Goal: Entertainment & Leisure: Consume media (video, audio)

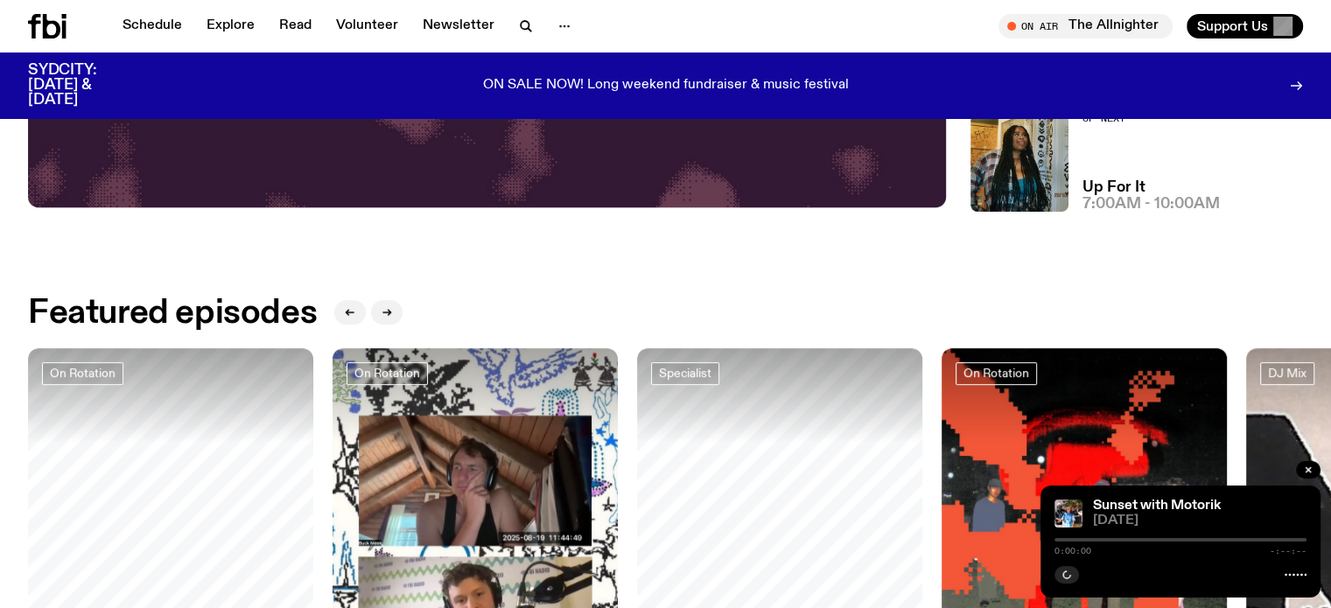
scroll to position [774, 0]
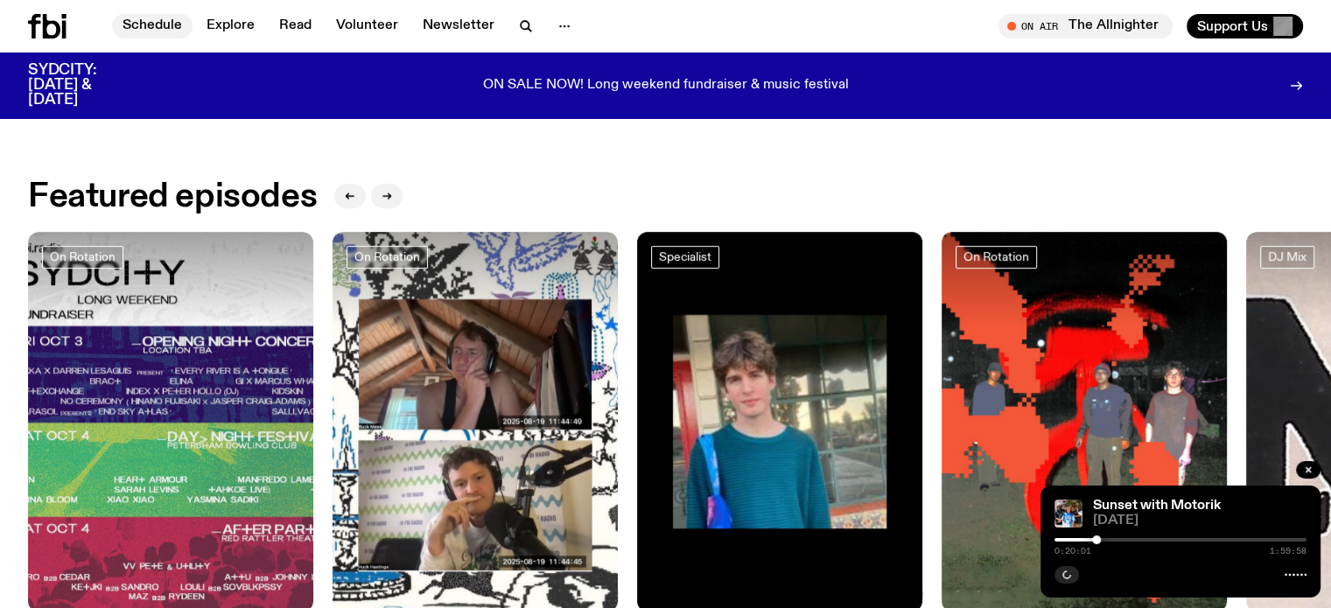
click at [149, 25] on link "Schedule" at bounding box center [152, 26] width 80 height 24
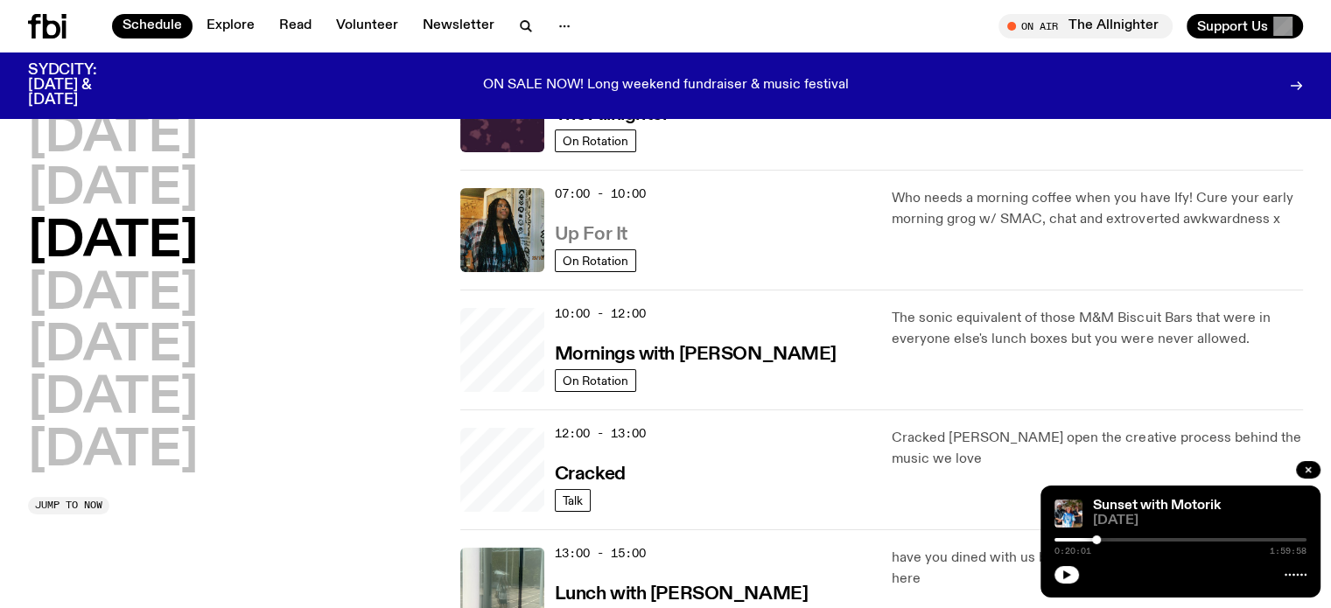
scroll to position [164, 0]
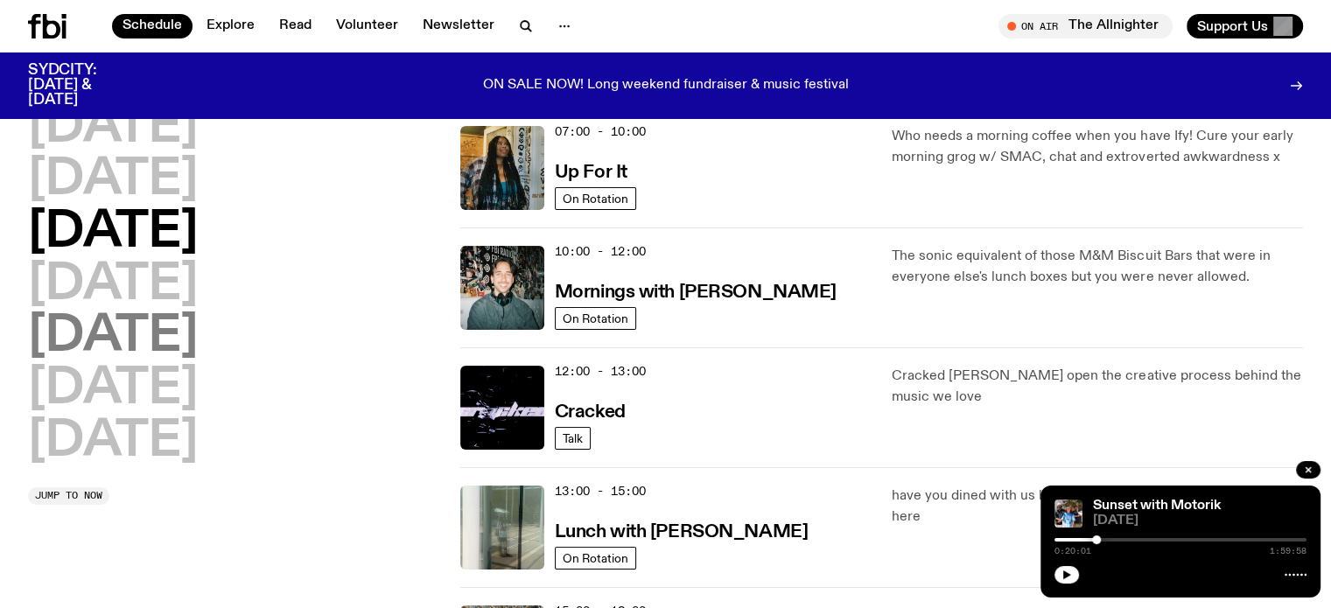
click at [134, 340] on h2 "[DATE]" at bounding box center [113, 336] width 170 height 49
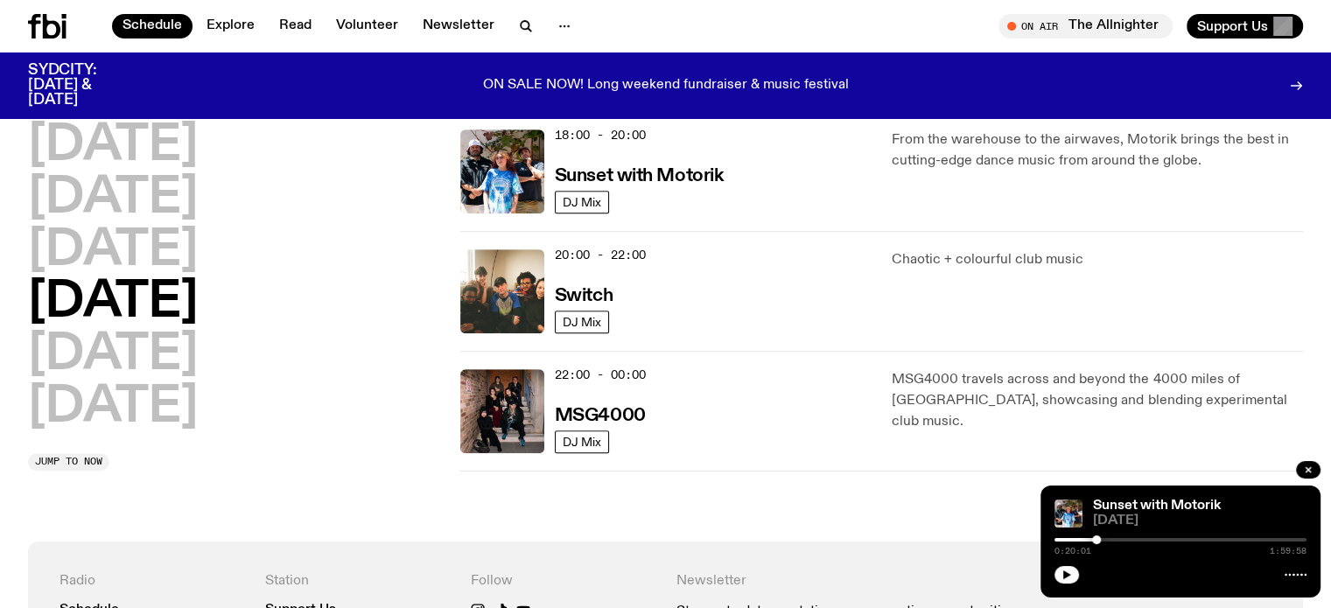
scroll to position [661, 0]
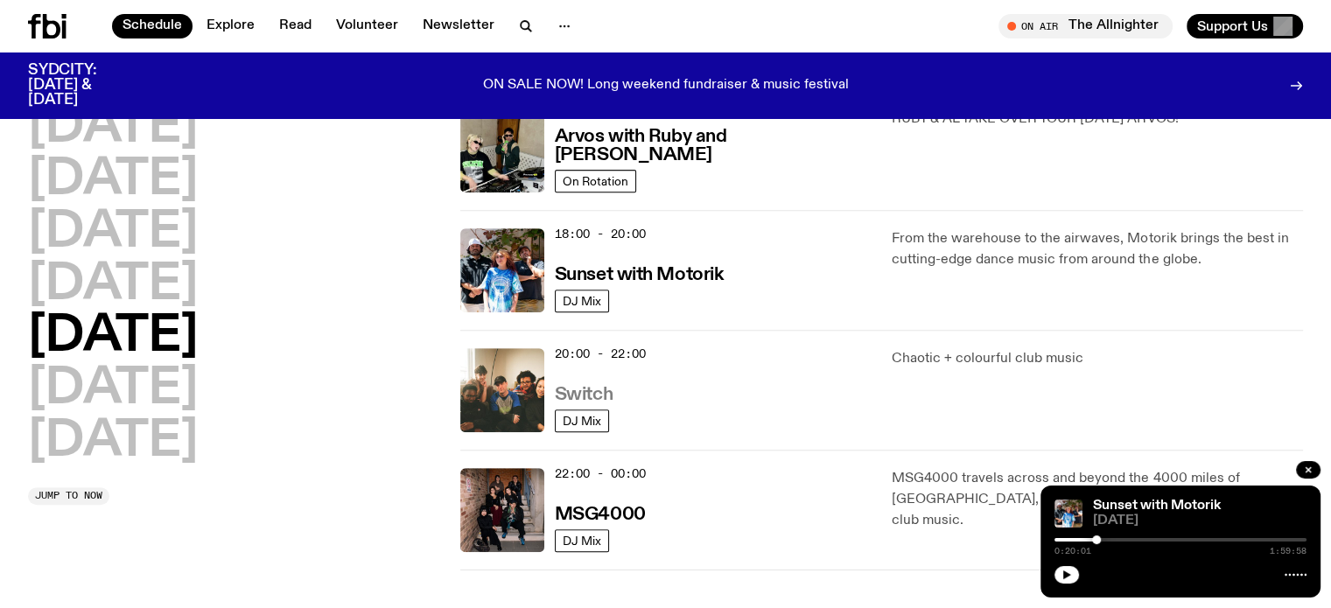
click at [583, 391] on h3 "Switch" at bounding box center [584, 395] width 58 height 18
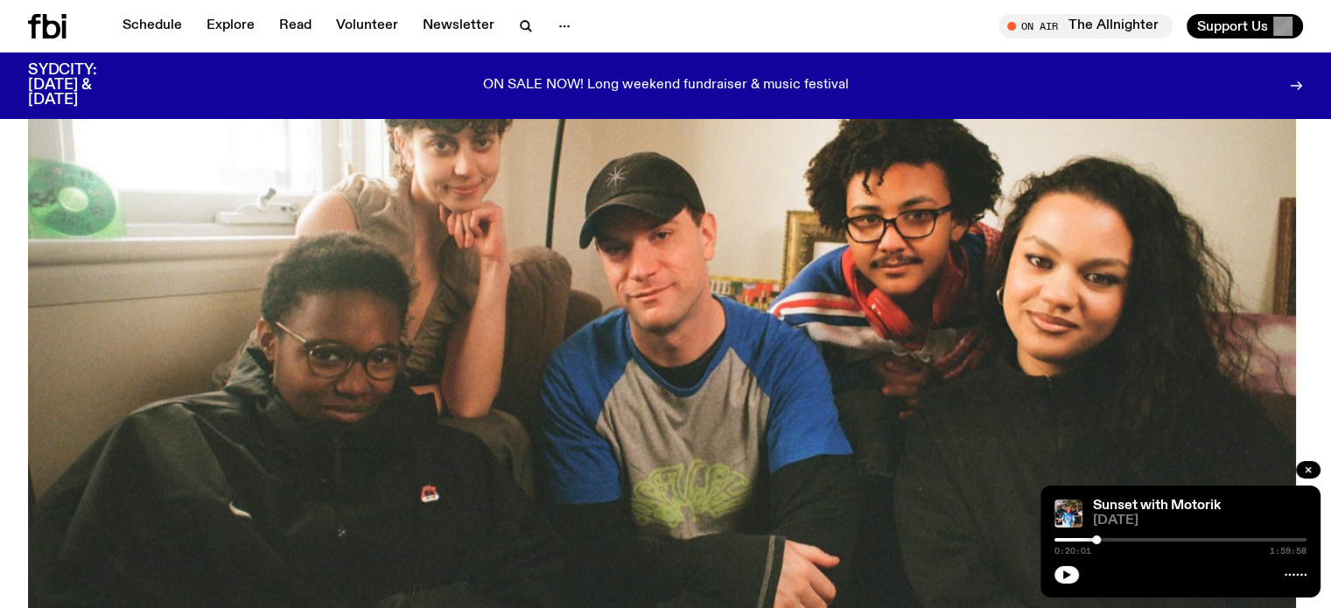
scroll to position [604, 0]
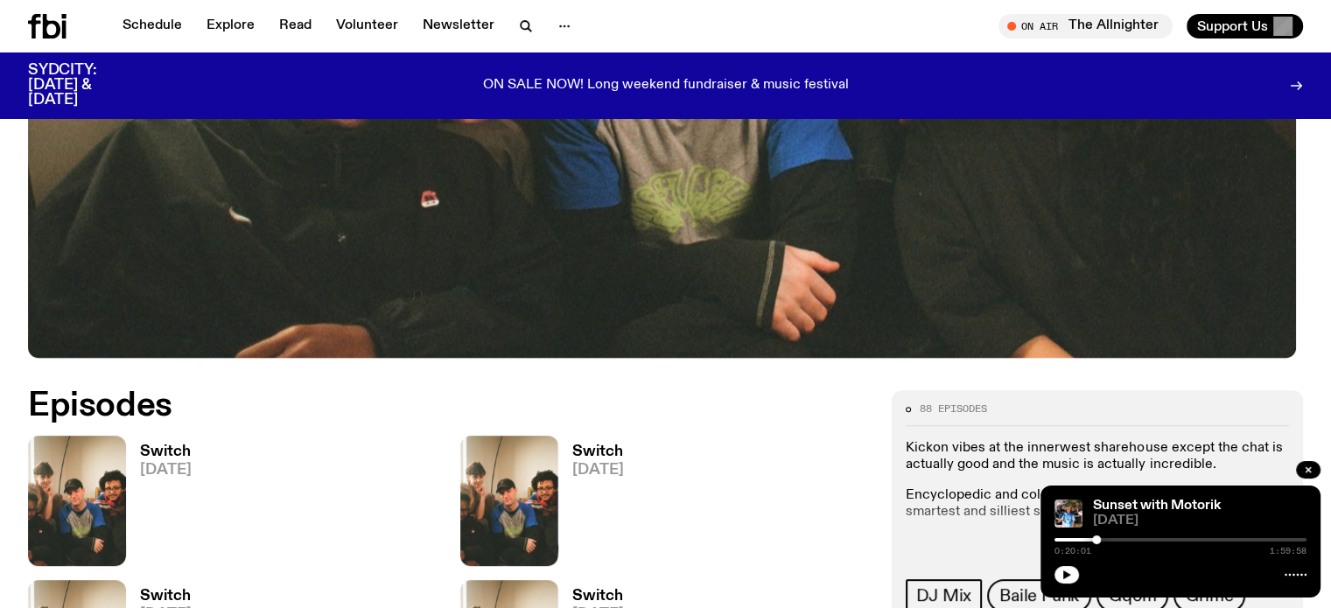
click at [185, 448] on h3 "Switch" at bounding box center [166, 451] width 52 height 15
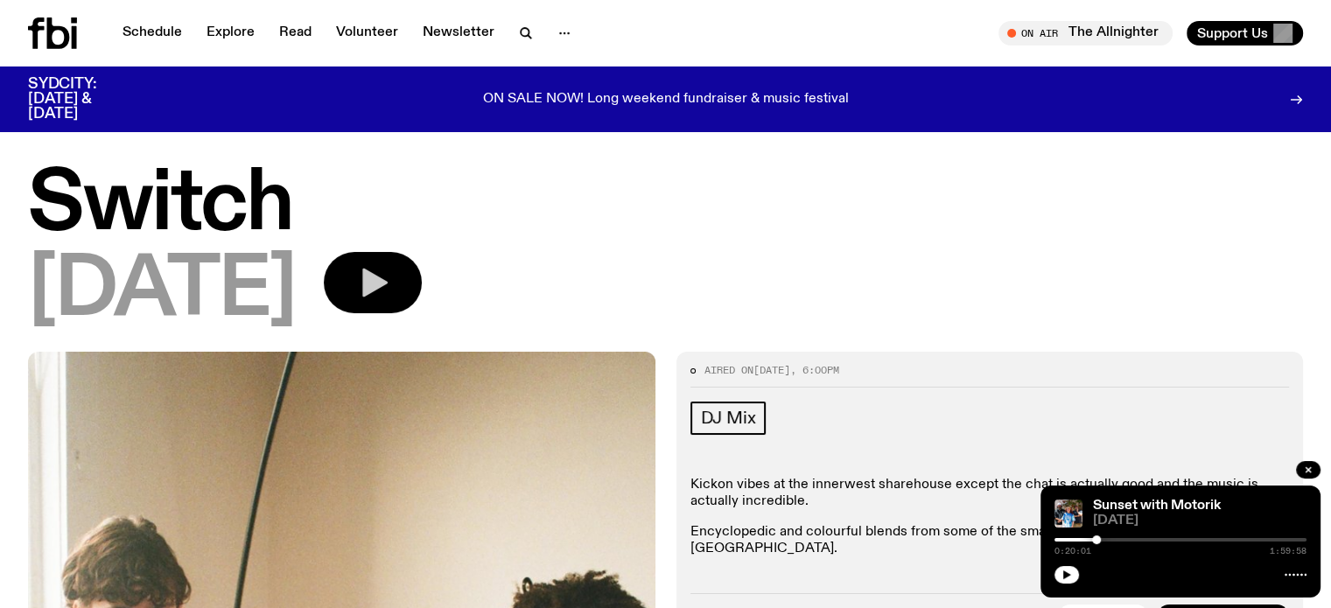
click at [388, 282] on icon "button" at bounding box center [374, 283] width 25 height 29
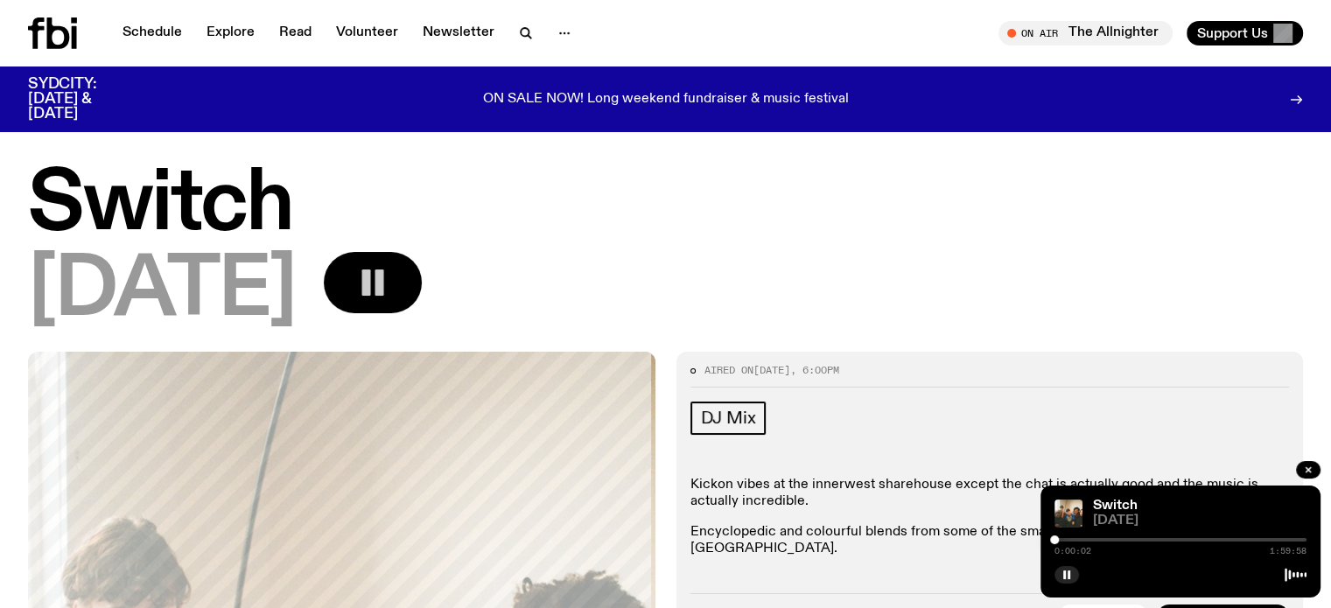
click at [921, 458] on div "DJ Mix Kickon vibes at the innerwest sharehouse except the chat is actually goo…" at bounding box center [989, 489] width 599 height 174
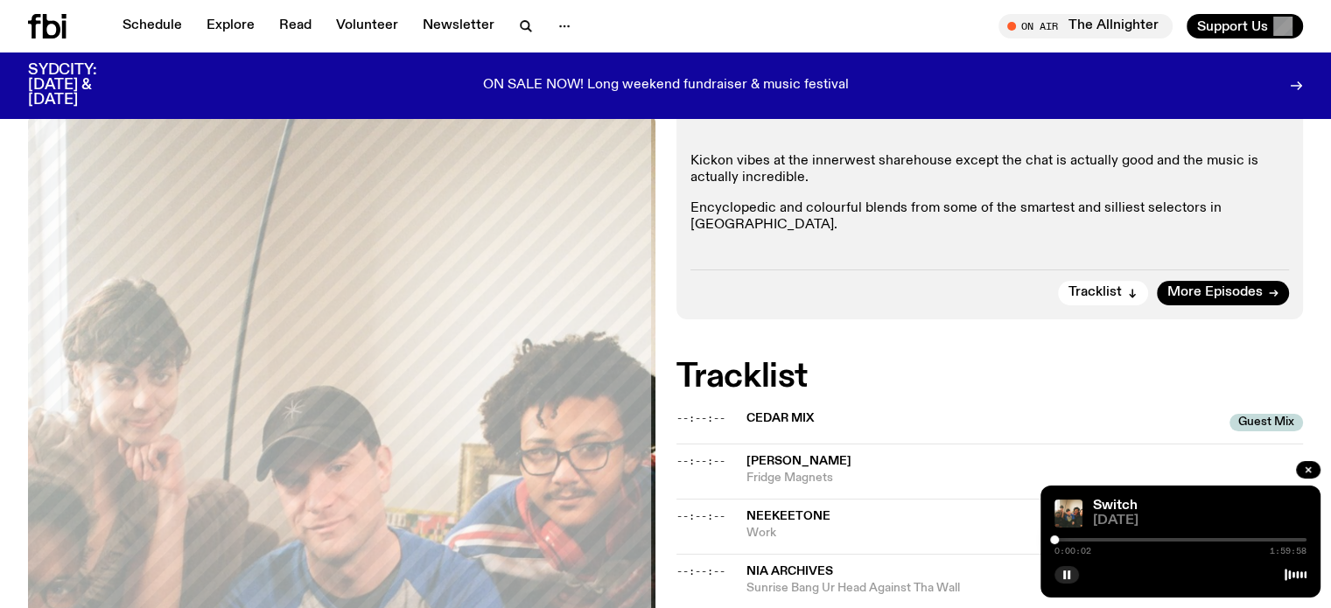
scroll to position [318, 0]
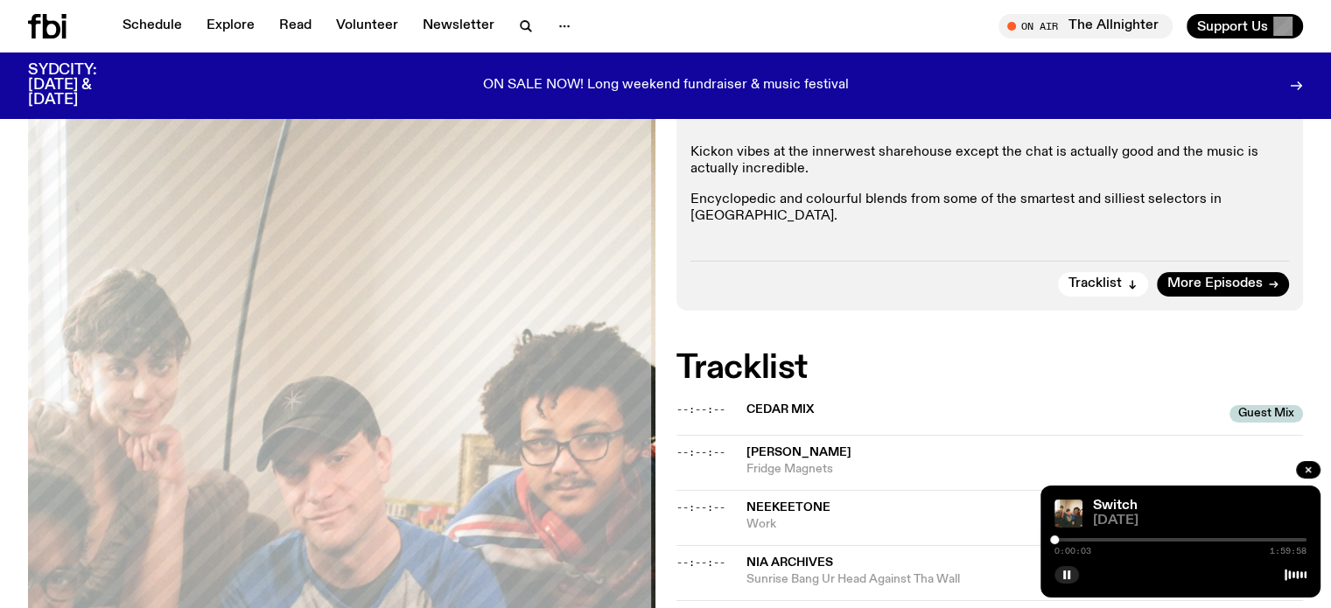
click at [1091, 534] on div "0:00:03 1:59:58" at bounding box center [1180, 544] width 252 height 21
click at [1082, 548] on span "0:00:04" at bounding box center [1072, 551] width 37 height 9
click at [1085, 541] on div "0:00:04 1:59:58" at bounding box center [1180, 544] width 252 height 21
click at [1086, 538] on div at bounding box center [1180, 539] width 252 height 3
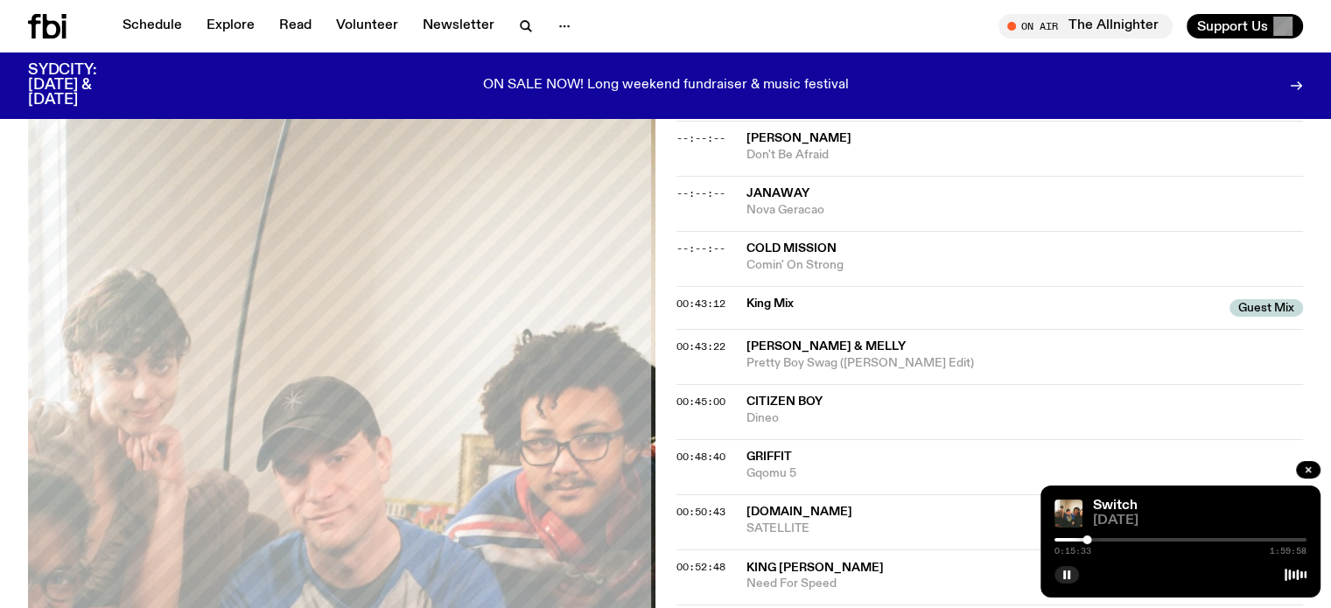
click at [1106, 541] on div "0:15:33 1:59:58" at bounding box center [1180, 544] width 252 height 21
click at [1107, 547] on div "0:15:34 1:59:58" at bounding box center [1180, 551] width 252 height 9
click at [1112, 535] on div "0:15:35 1:59:58" at bounding box center [1180, 544] width 252 height 21
click at [1109, 541] on div at bounding box center [1180, 539] width 252 height 3
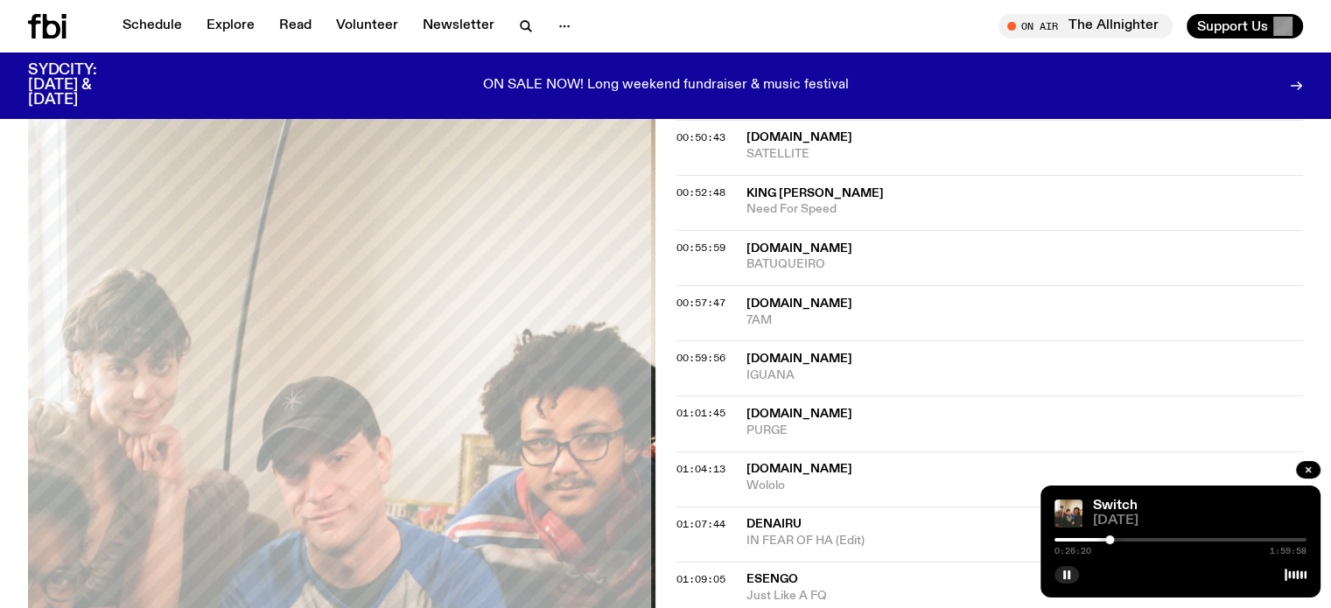
scroll to position [1631, 0]
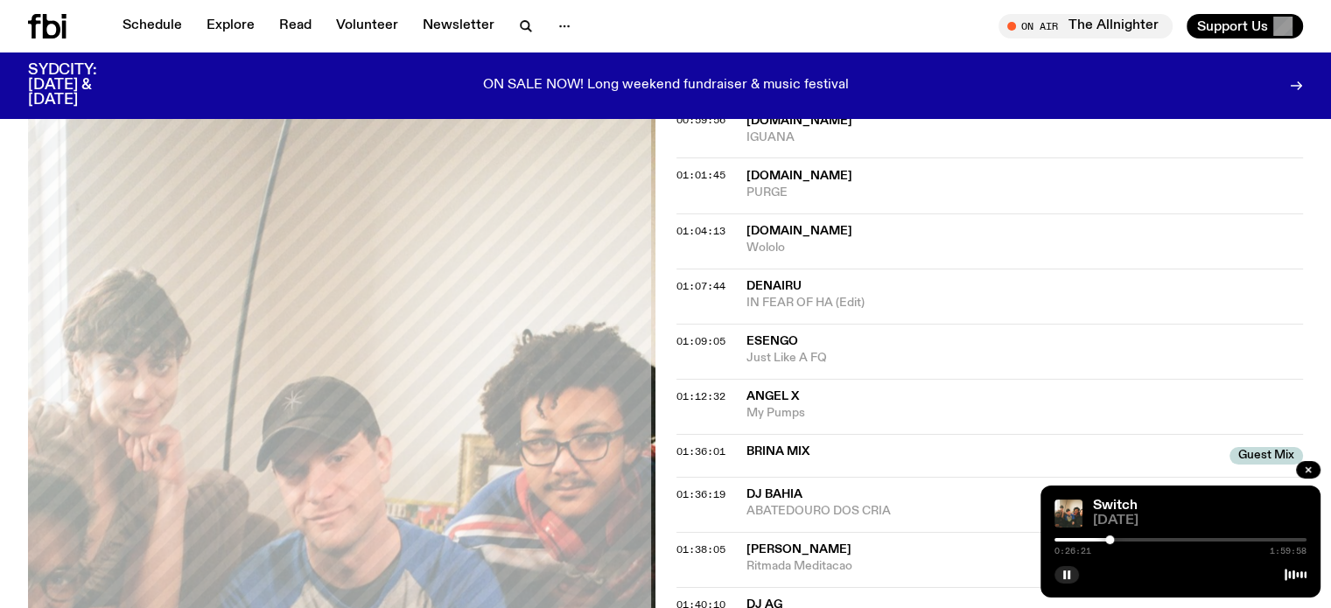
click at [1135, 537] on div "0:26:21 1:59:58" at bounding box center [1180, 544] width 252 height 21
click at [1139, 542] on div "0:26:22 1:59:58" at bounding box center [1180, 544] width 252 height 21
click at [1131, 543] on div "0:26:22 1:59:58" at bounding box center [1180, 544] width 252 height 21
click at [1135, 534] on div "0:26:23 1:59:58" at bounding box center [1180, 544] width 252 height 21
click at [1142, 541] on div at bounding box center [1180, 539] width 252 height 3
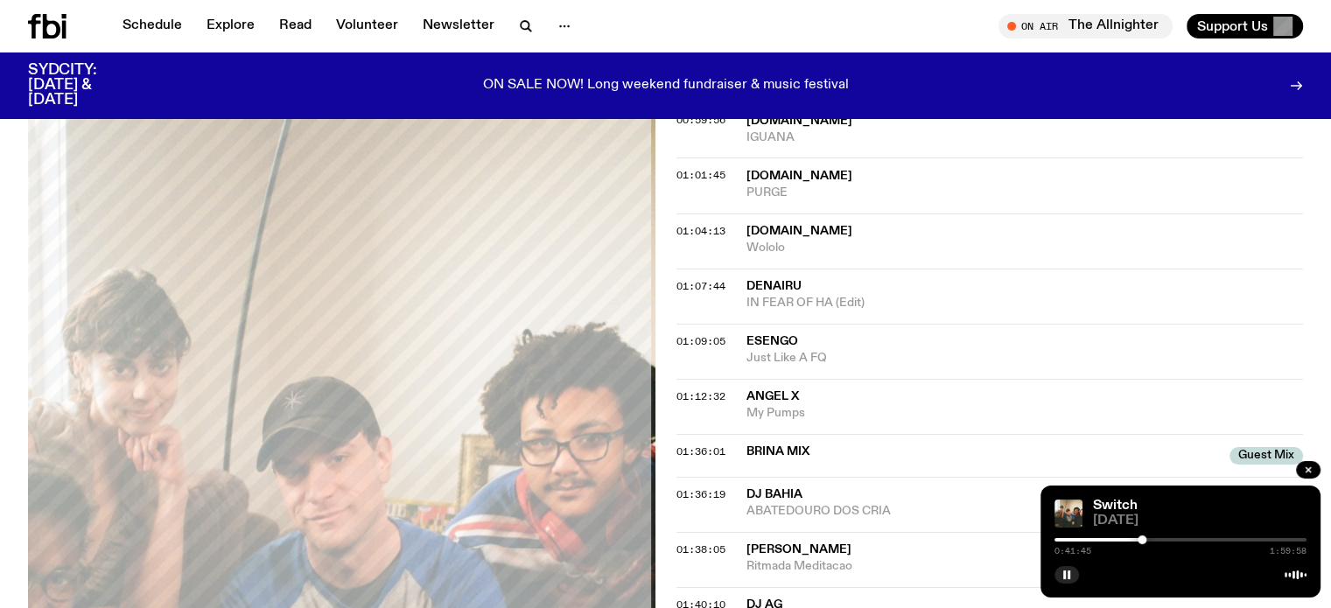
click at [1167, 539] on div at bounding box center [1180, 539] width 252 height 3
click at [1183, 541] on div "0:53:50 1:59:58" at bounding box center [1180, 544] width 252 height 21
click at [1180, 538] on div at bounding box center [1180, 539] width 252 height 3
click at [1191, 541] on div "1:00:05 1:59:58" at bounding box center [1180, 544] width 252 height 21
click at [1191, 539] on div at bounding box center [1180, 539] width 252 height 3
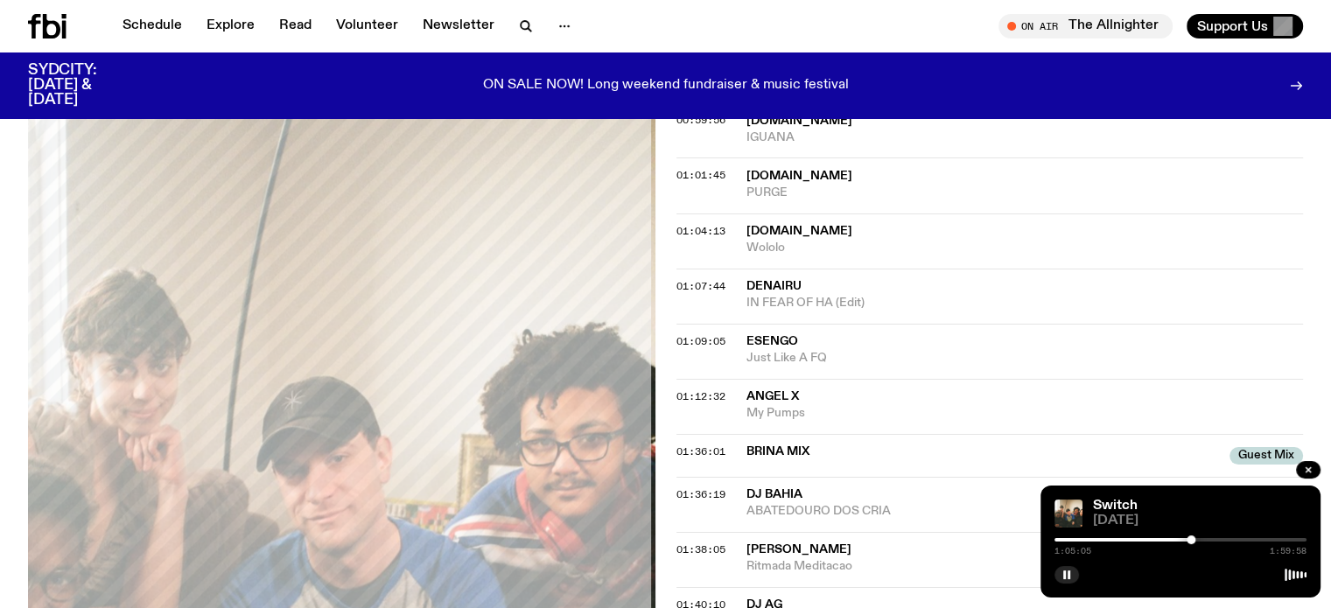
click at [1207, 541] on div at bounding box center [1180, 539] width 252 height 3
click at [1218, 540] on div at bounding box center [1180, 539] width 252 height 3
click at [935, 388] on div "Angel X My Pumps" at bounding box center [1024, 404] width 557 height 33
click at [1225, 541] on div "1:19:08 1:59:58" at bounding box center [1180, 544] width 252 height 21
click at [1224, 538] on div at bounding box center [1223, 539] width 9 height 9
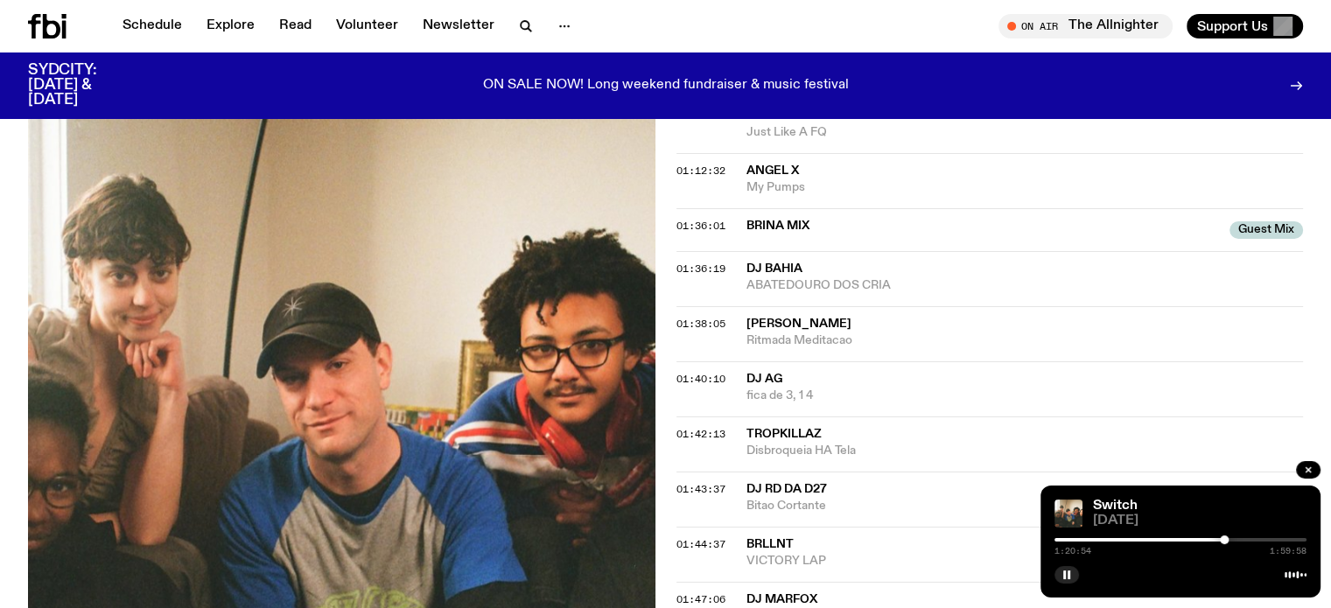
scroll to position [1980, 0]
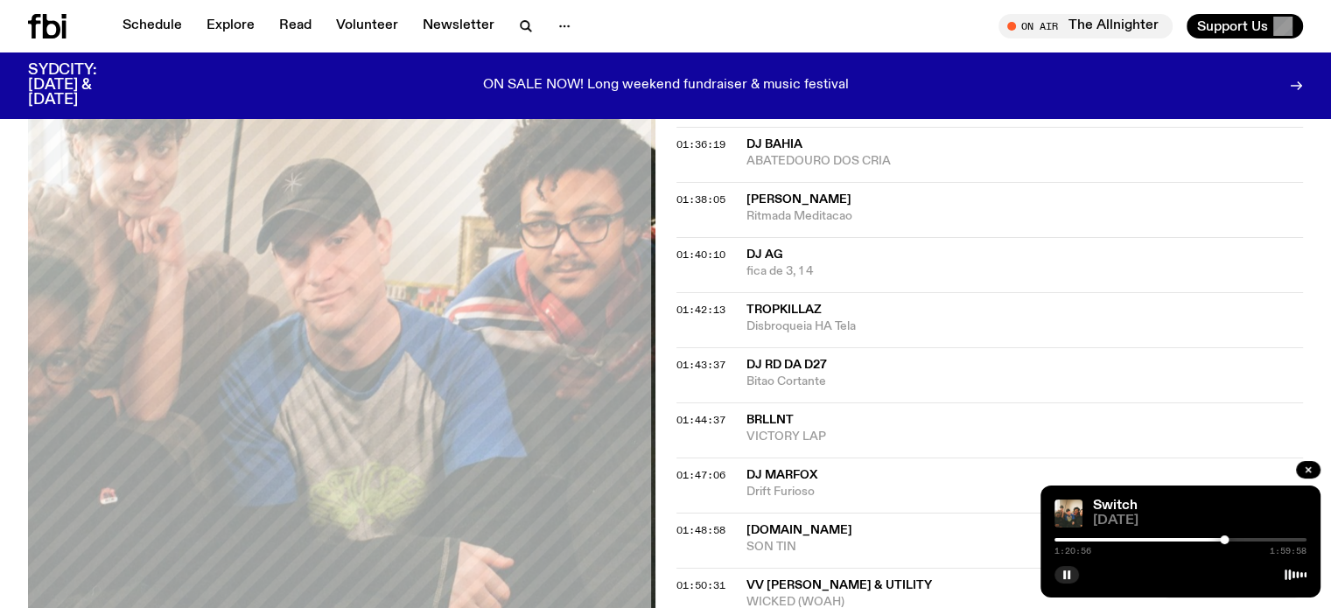
click at [1229, 539] on div at bounding box center [1180, 539] width 252 height 3
click at [1236, 539] on div at bounding box center [1180, 539] width 252 height 3
click at [1244, 539] on div at bounding box center [1180, 539] width 252 height 3
click at [1249, 541] on div at bounding box center [1180, 539] width 252 height 3
click at [1256, 539] on div at bounding box center [1180, 539] width 252 height 3
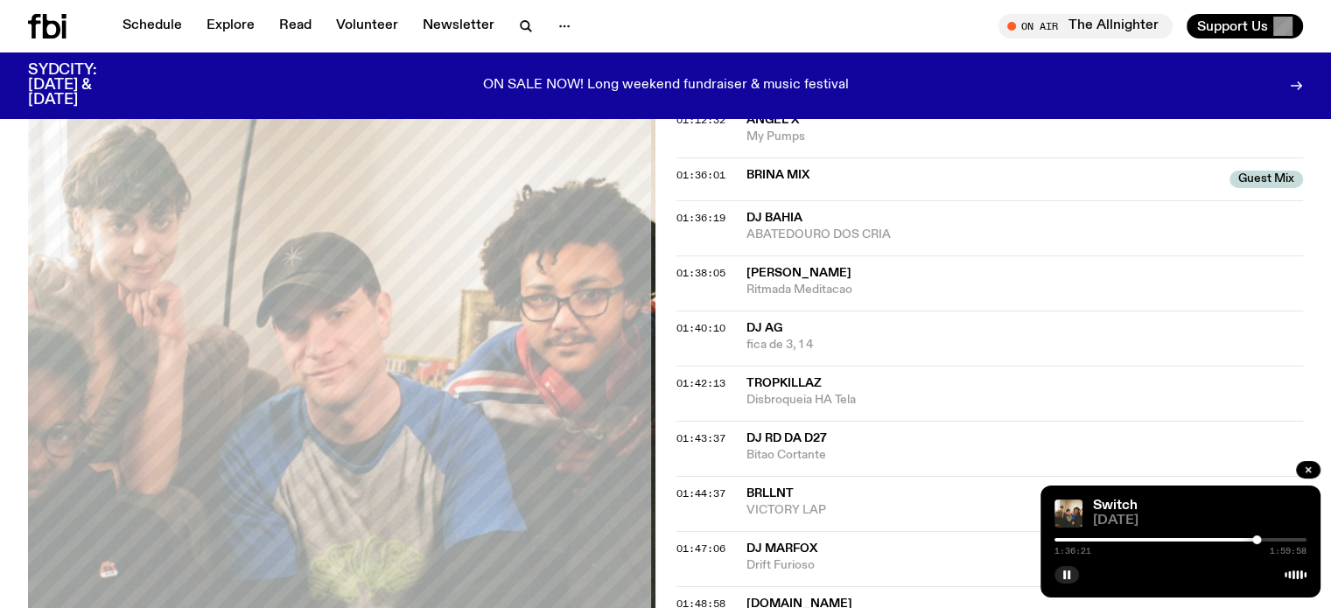
scroll to position [1806, 0]
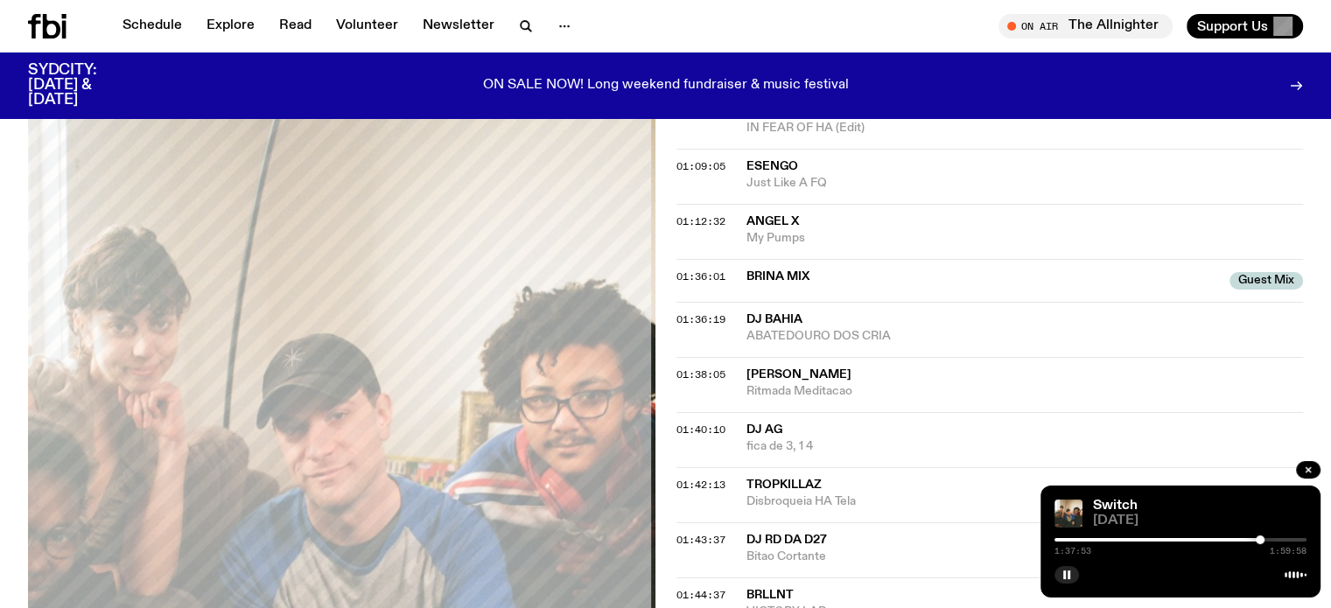
click at [1266, 541] on div at bounding box center [1180, 539] width 252 height 3
click at [1268, 536] on div at bounding box center [1265, 539] width 9 height 9
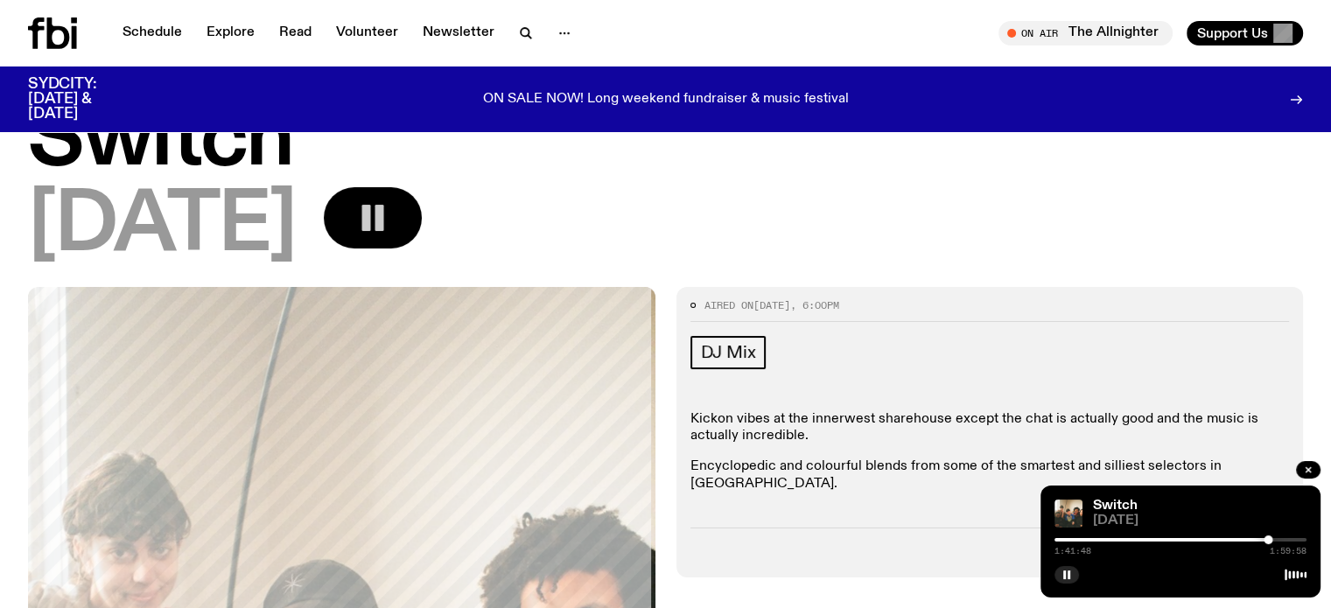
scroll to position [0, 0]
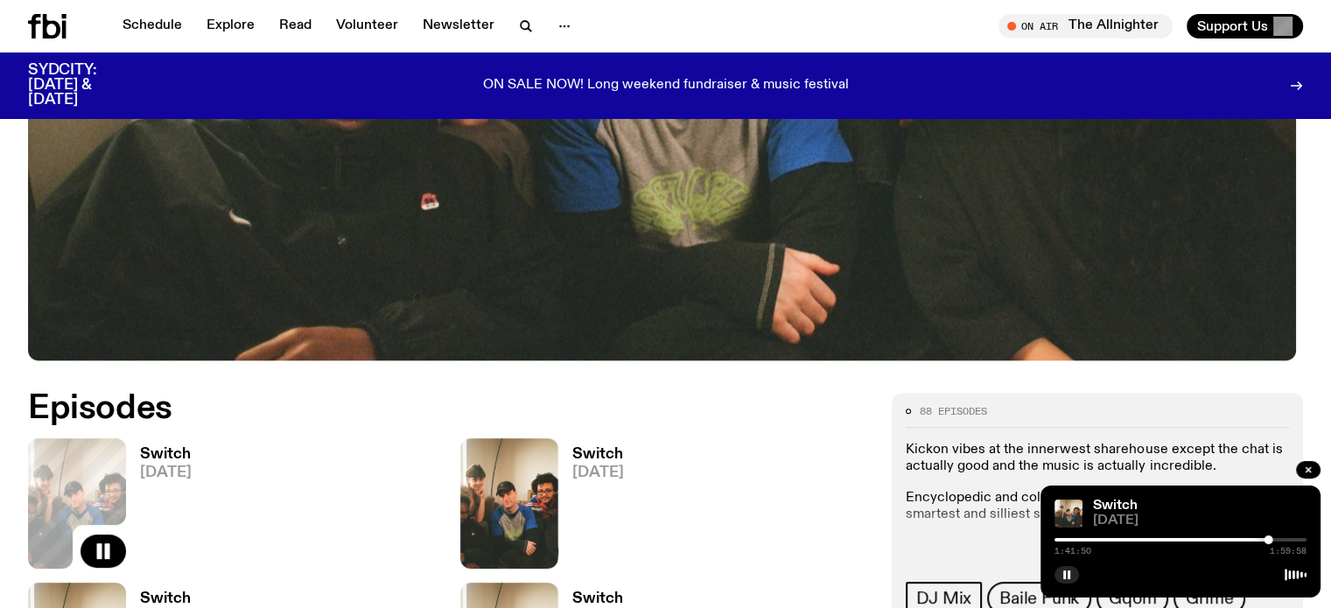
scroll to position [677, 0]
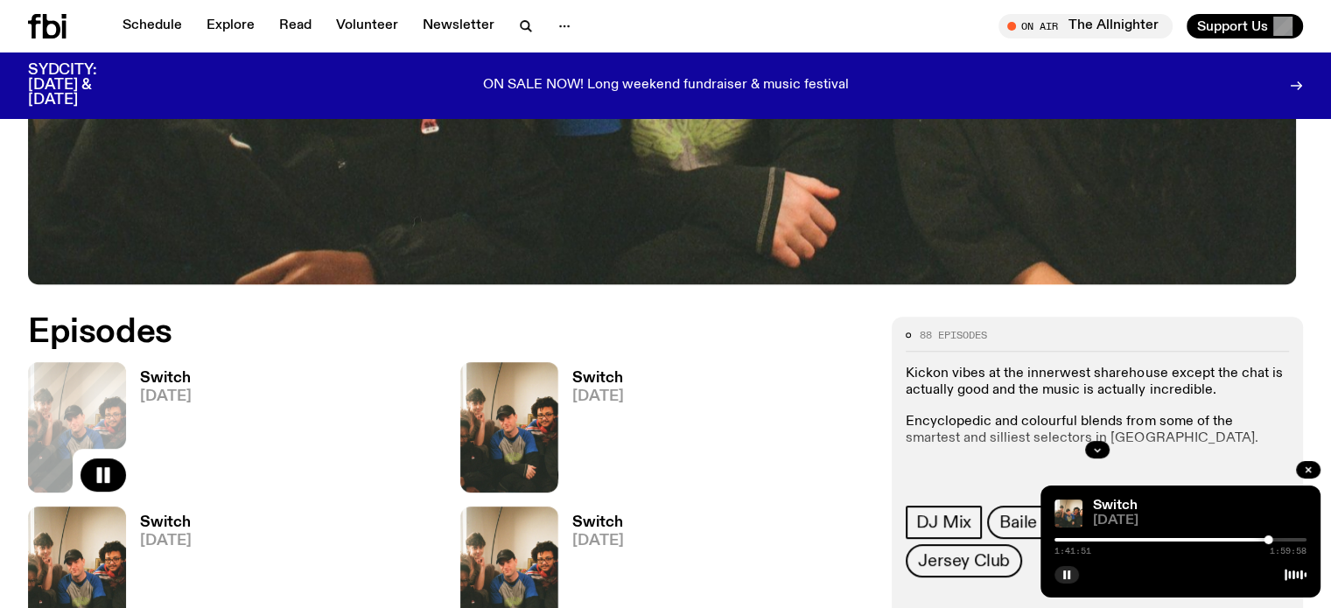
click at [572, 371] on h3 "Switch" at bounding box center [598, 378] width 52 height 15
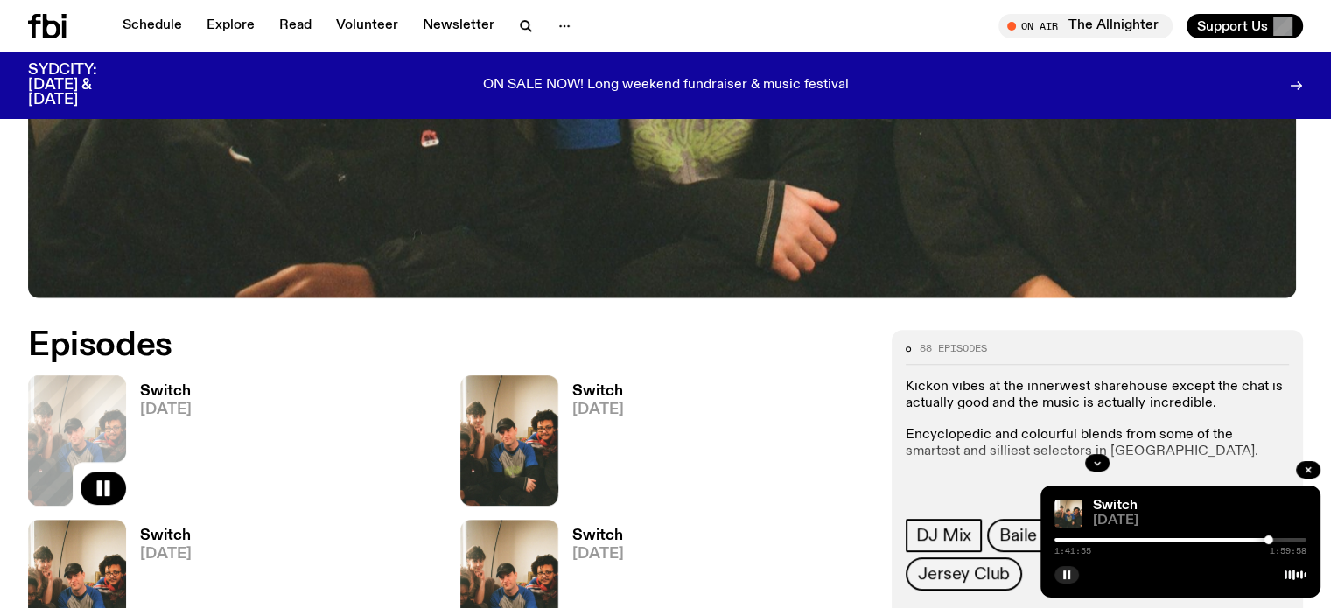
scroll to position [663, 0]
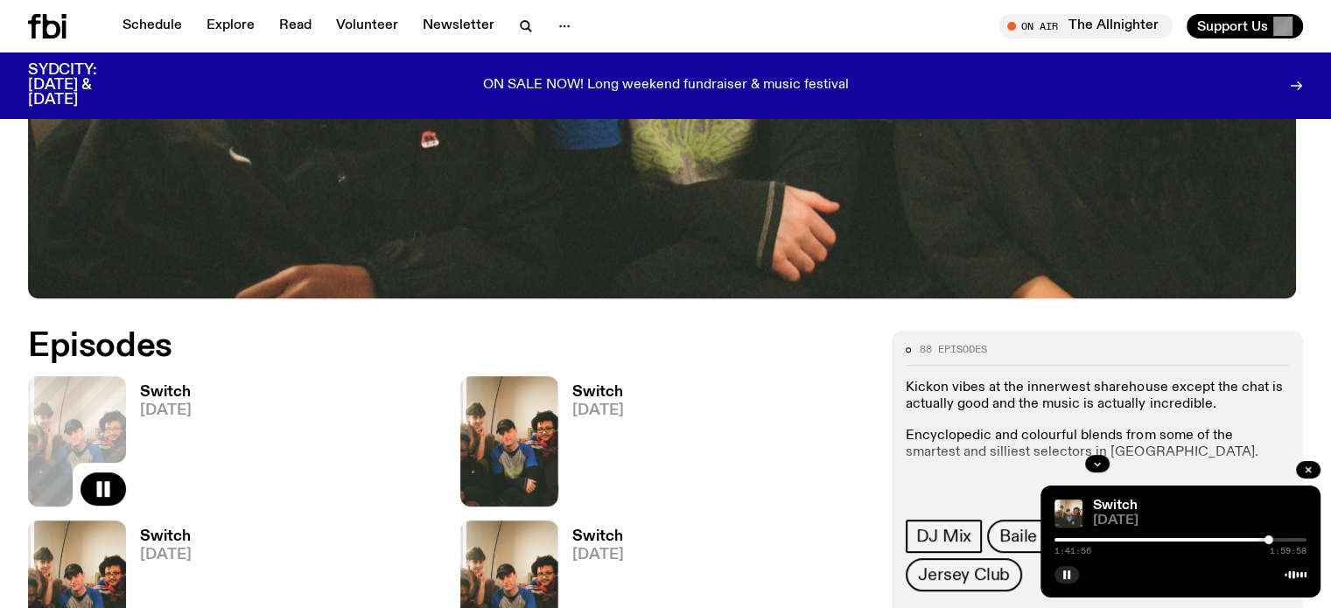
click at [192, 529] on h3 "Switch" at bounding box center [166, 536] width 52 height 15
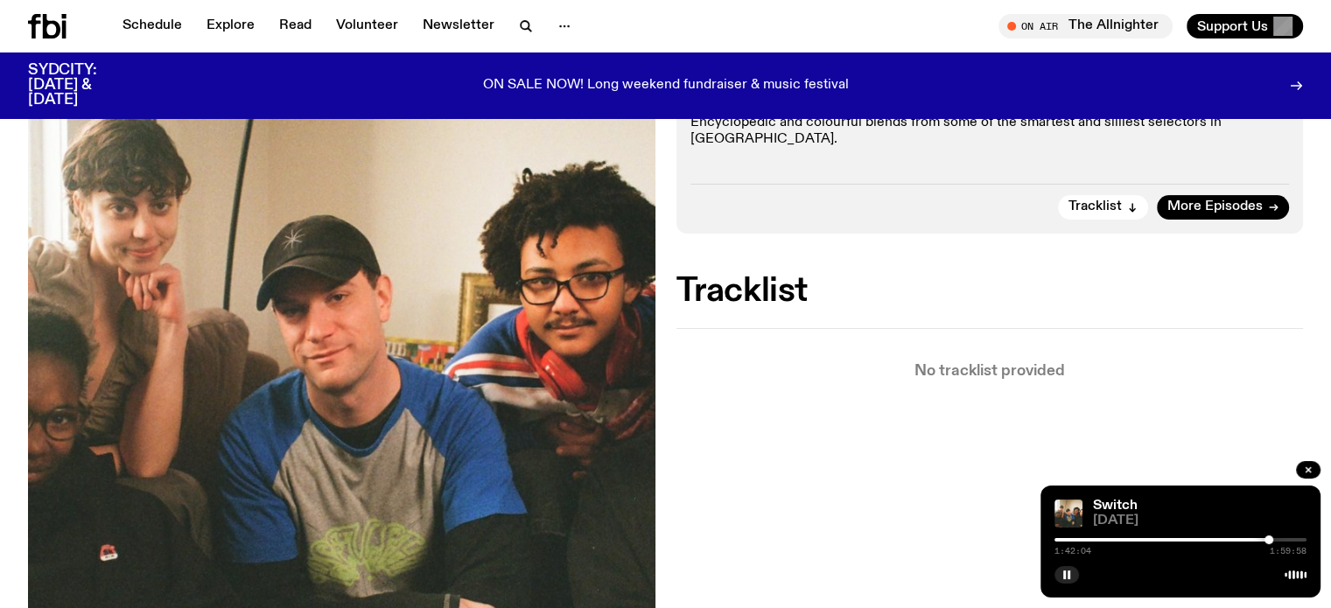
scroll to position [249, 0]
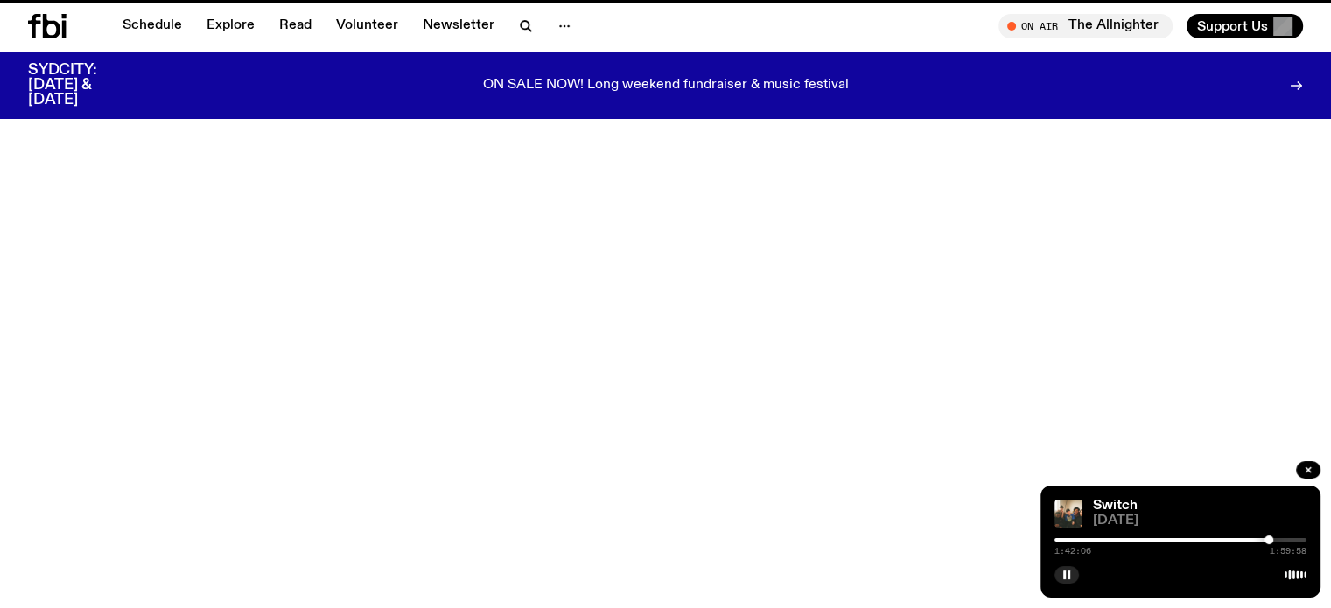
scroll to position [663, 0]
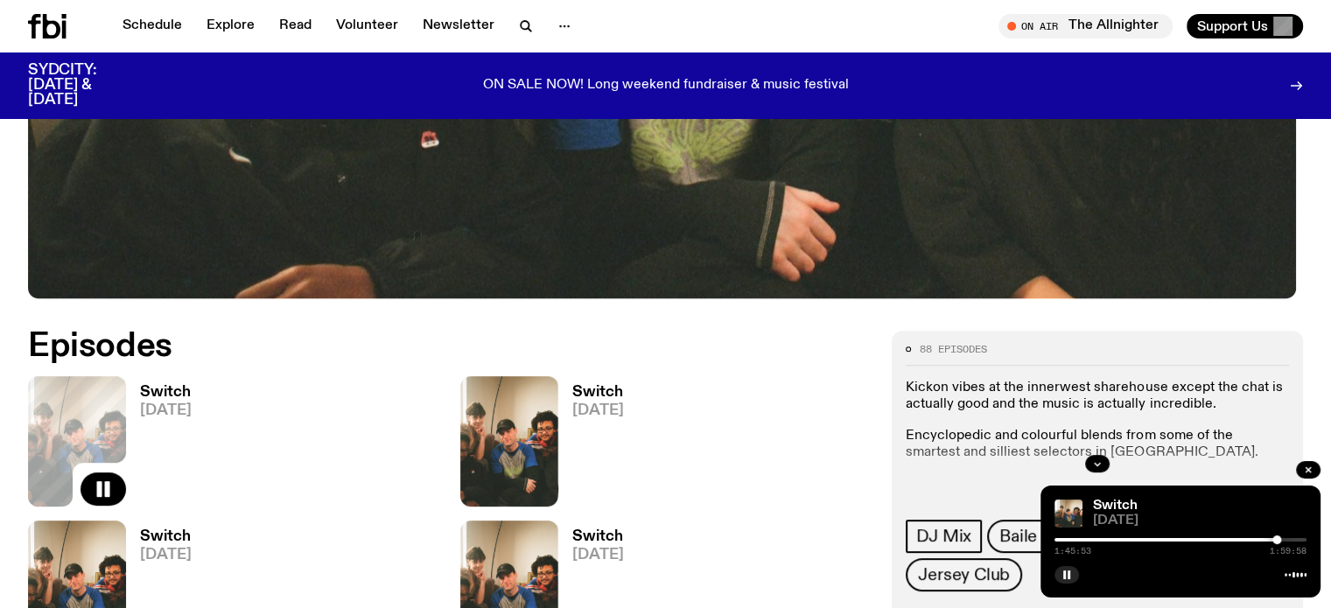
click at [1276, 540] on div at bounding box center [1276, 539] width 9 height 9
click at [1274, 537] on div at bounding box center [1273, 539] width 9 height 9
click at [1277, 539] on div at bounding box center [1277, 539] width 9 height 9
click at [1281, 539] on div at bounding box center [1280, 539] width 9 height 9
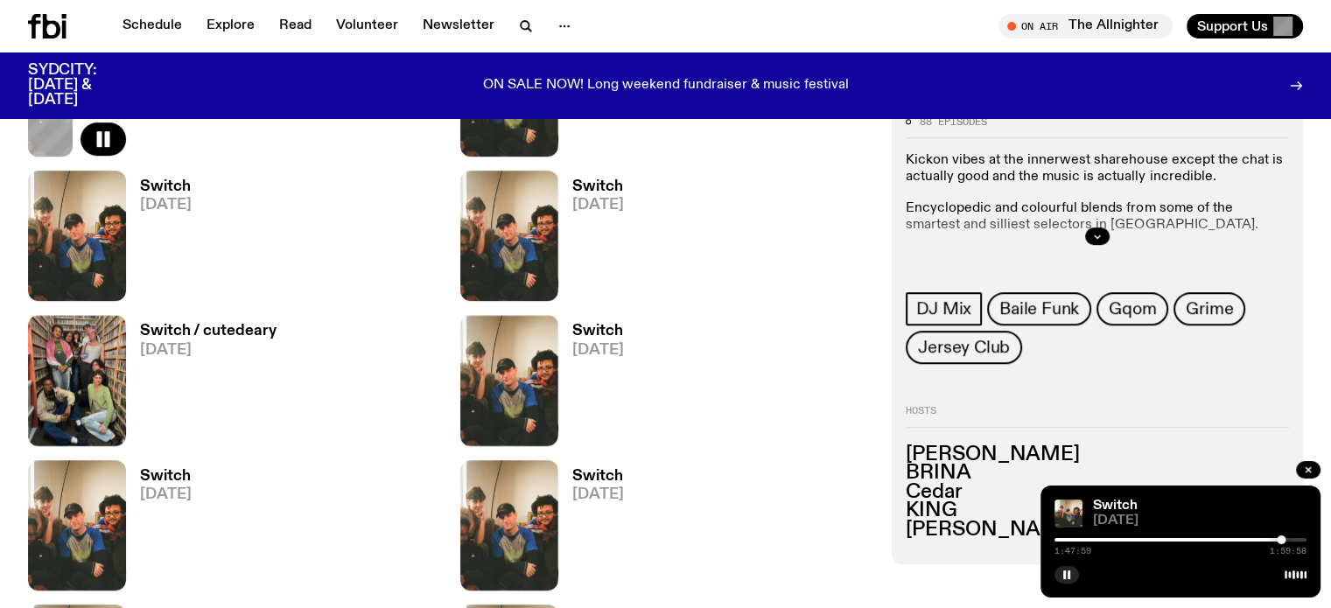
scroll to position [838, 0]
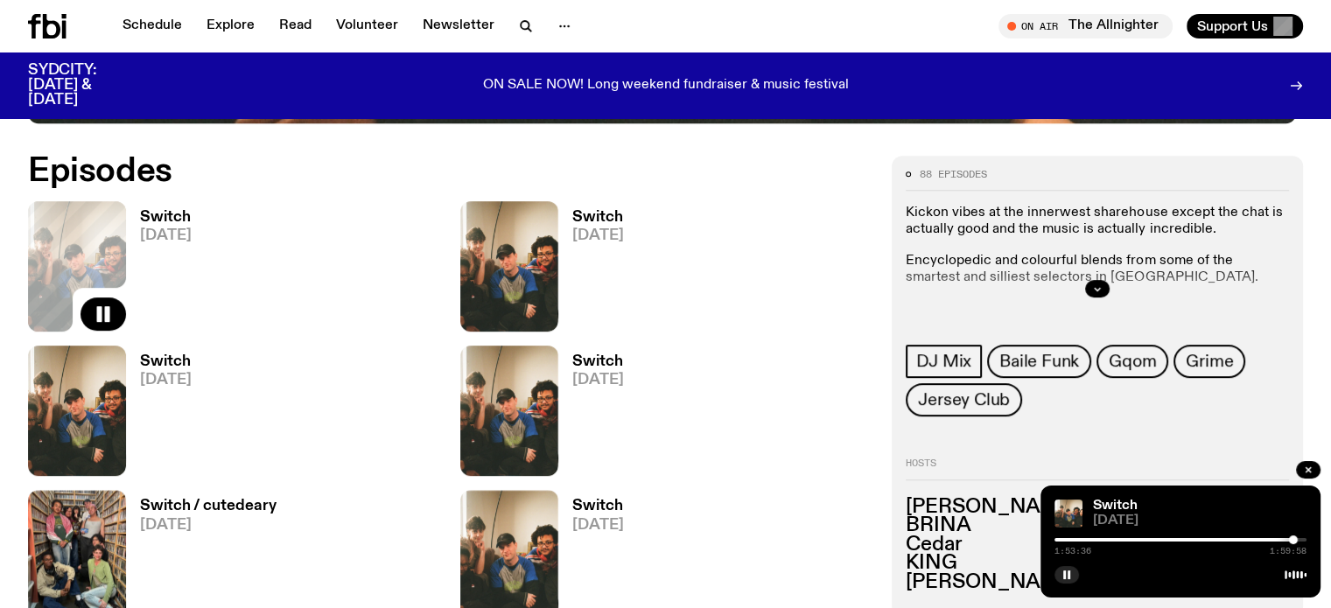
click at [572, 217] on h3 "Switch" at bounding box center [598, 217] width 52 height 15
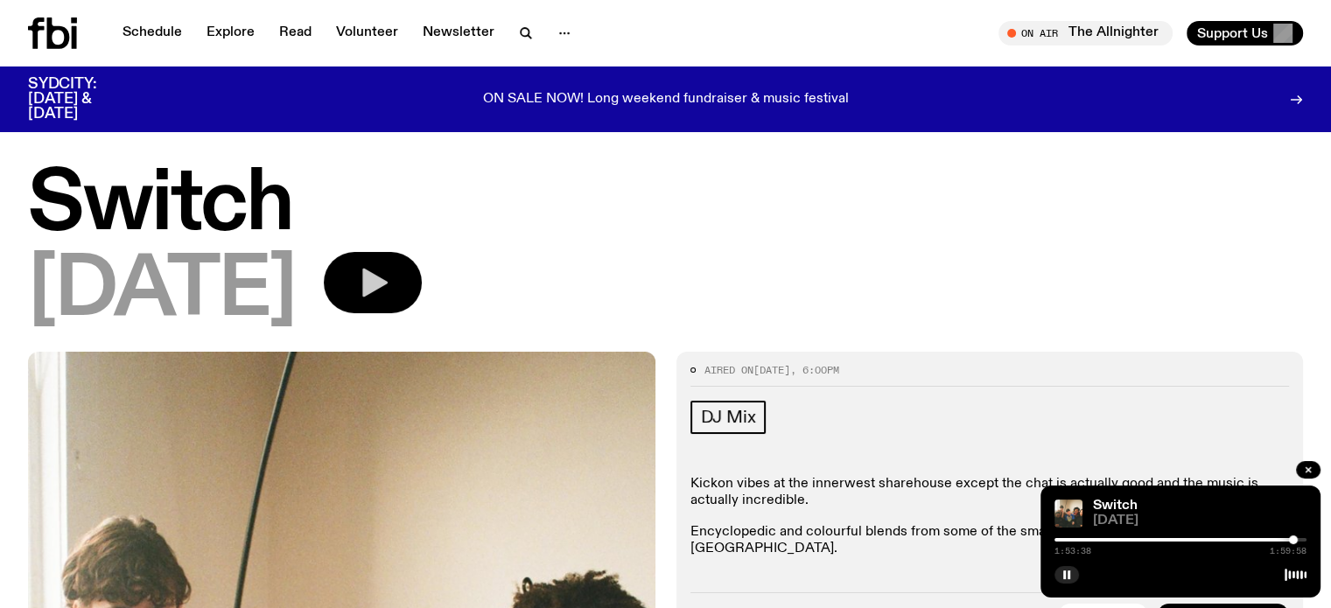
click at [422, 276] on button "button" at bounding box center [373, 282] width 98 height 61
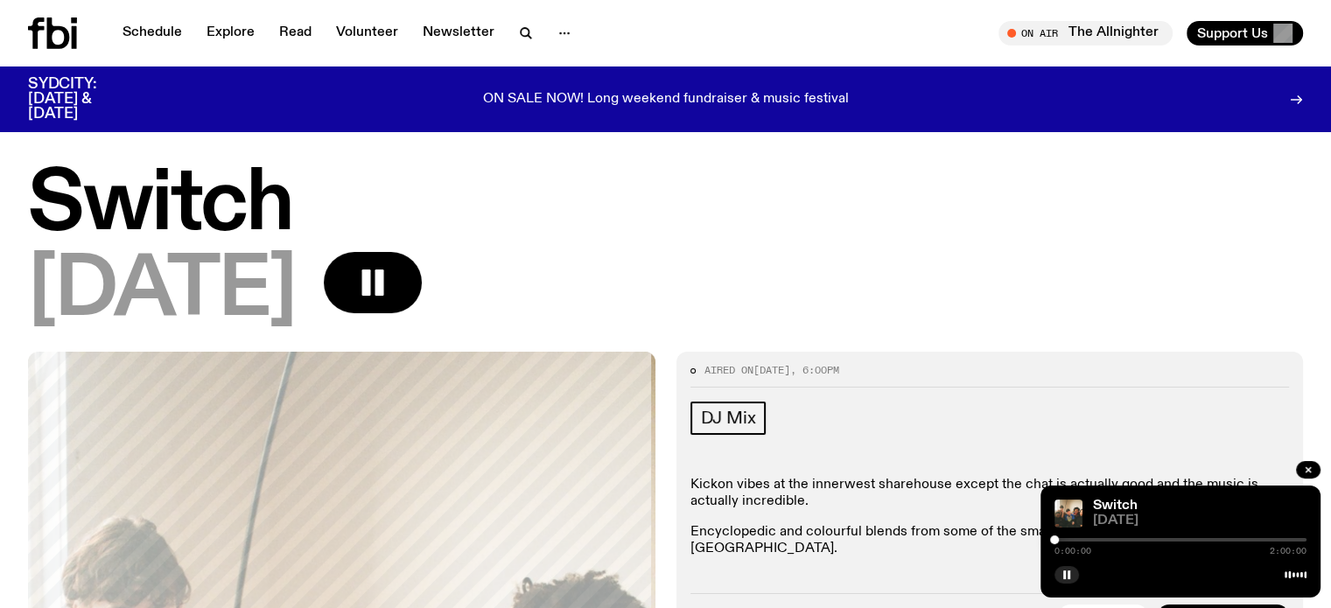
click at [1141, 539] on div at bounding box center [1180, 539] width 252 height 3
click at [1188, 538] on div "0:44:05 2:00:00" at bounding box center [1180, 544] width 252 height 21
click at [1191, 545] on div "0:44:05 2:00:00" at bounding box center [1180, 544] width 252 height 21
click at [1172, 541] on div at bounding box center [1180, 539] width 252 height 3
click at [422, 264] on button "button" at bounding box center [373, 282] width 98 height 61
